Goal: Information Seeking & Learning: Find specific fact

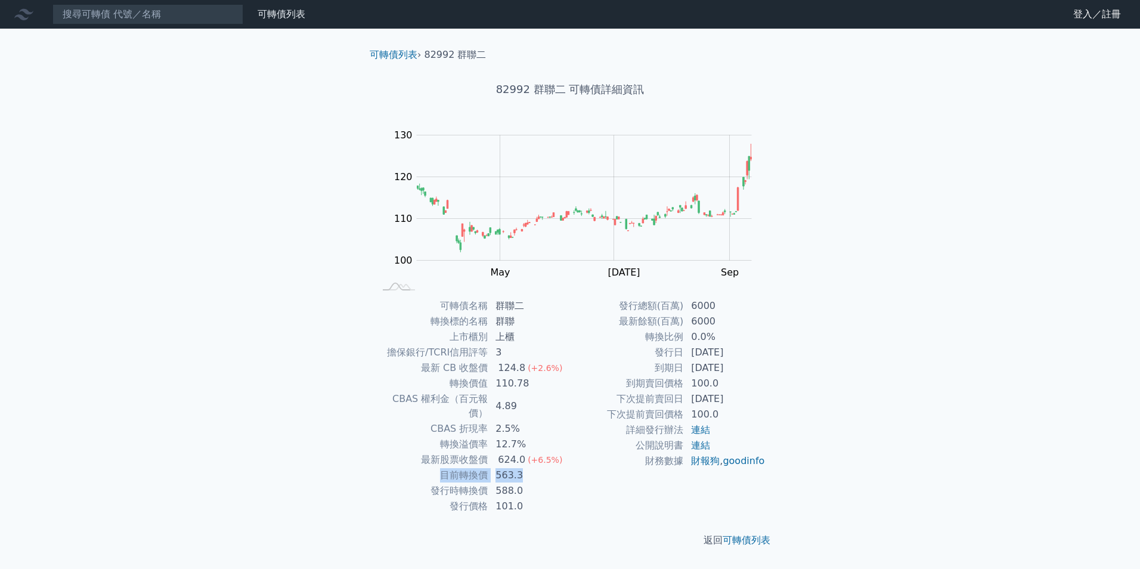
drag, startPoint x: 539, startPoint y: 464, endPoint x: 390, endPoint y: 455, distance: 148.7
click at [390, 467] on tr "目前轉換價 563.3" at bounding box center [471, 474] width 195 height 15
drag, startPoint x: 390, startPoint y: 455, endPoint x: 341, endPoint y: 471, distance: 51.5
click at [341, 471] on div "可轉債列表 › 82992 群聯二 82992 群聯二 可轉債詳細資訊 Zoom Out 100 90 95 100 105 110 115 120 140 …" at bounding box center [570, 298] width 458 height 538
